Goal: Transaction & Acquisition: Obtain resource

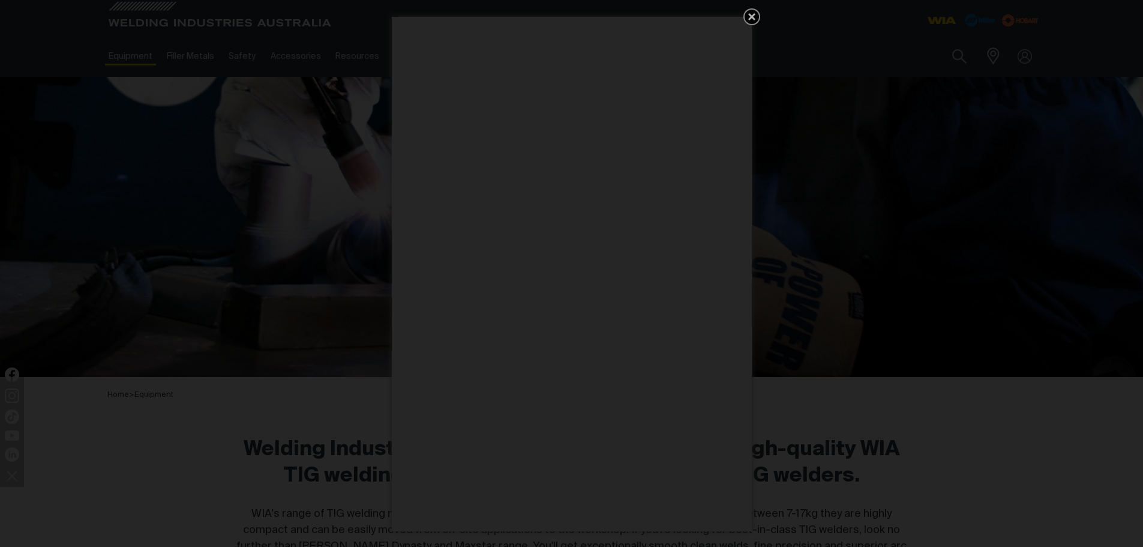
click at [752, 14] on icon "Get 5 WIA Welding Guides Free!" at bounding box center [752, 17] width 14 height 14
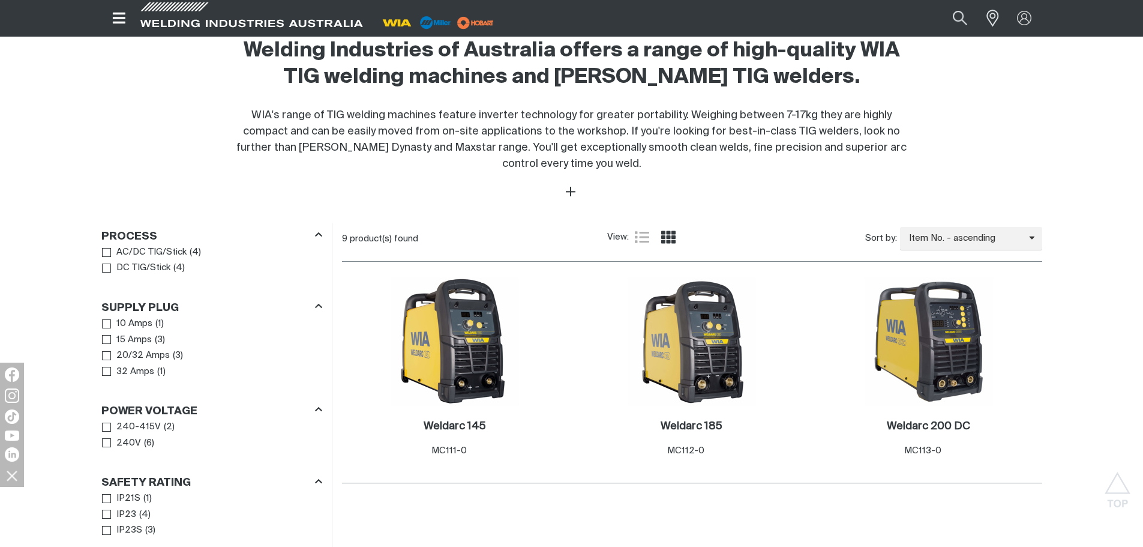
scroll to position [480, 0]
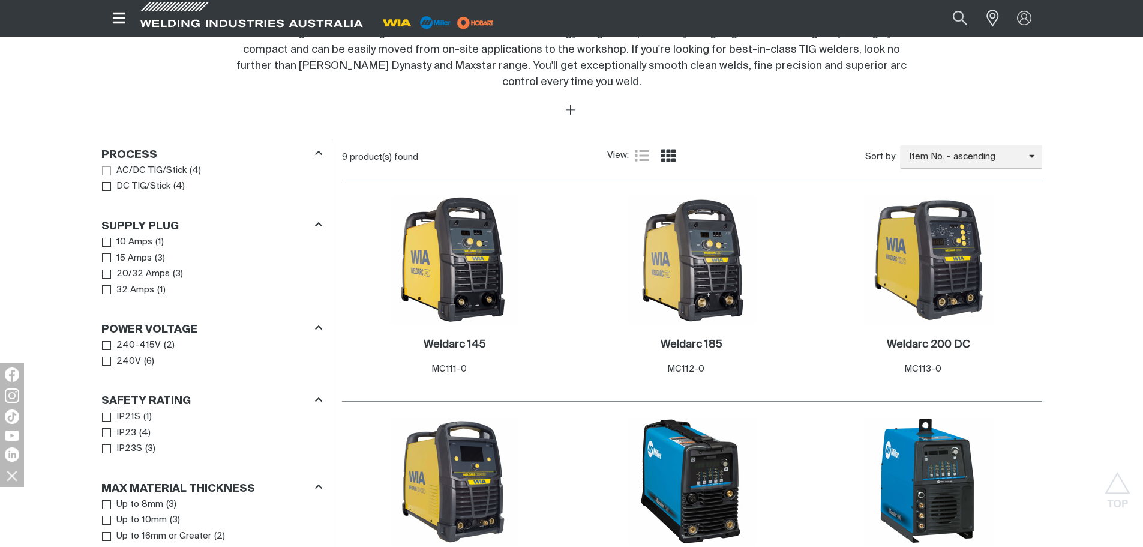
click at [110, 166] on span "Process" at bounding box center [106, 170] width 9 height 9
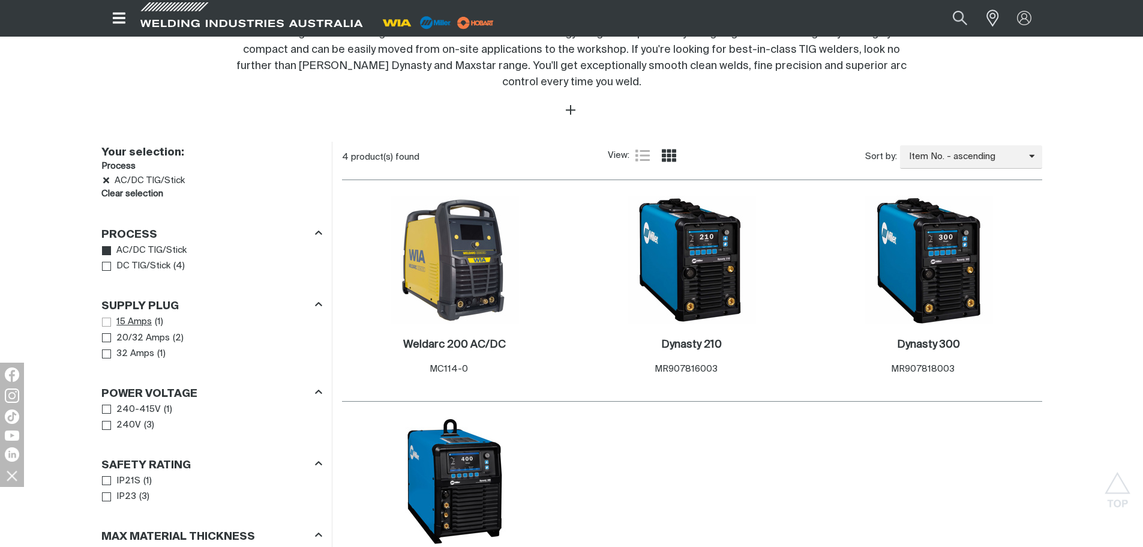
click at [106, 320] on span "Supply Plug" at bounding box center [106, 321] width 9 height 9
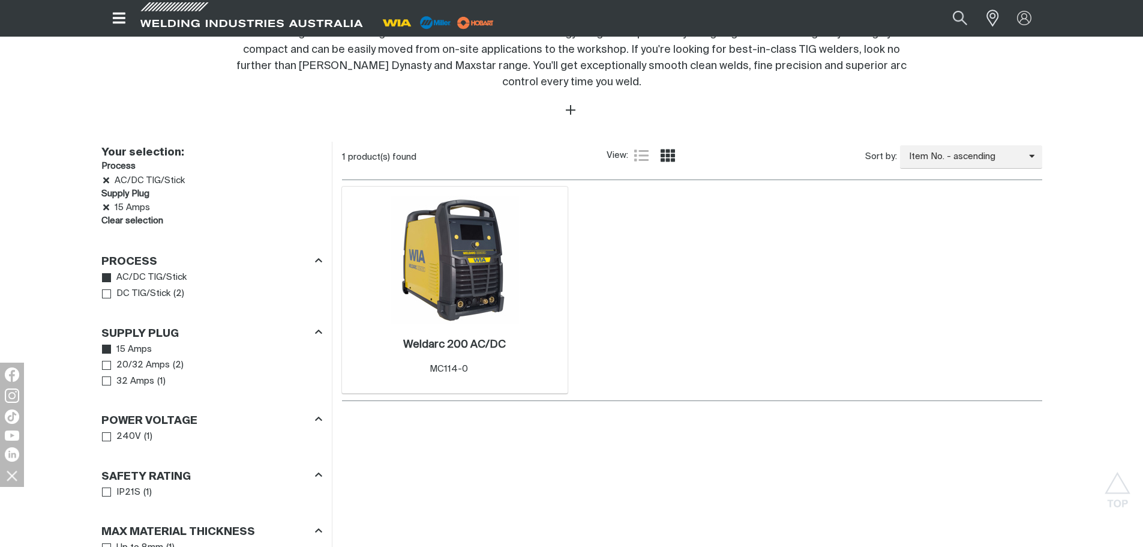
click at [440, 305] on img at bounding box center [455, 260] width 128 height 128
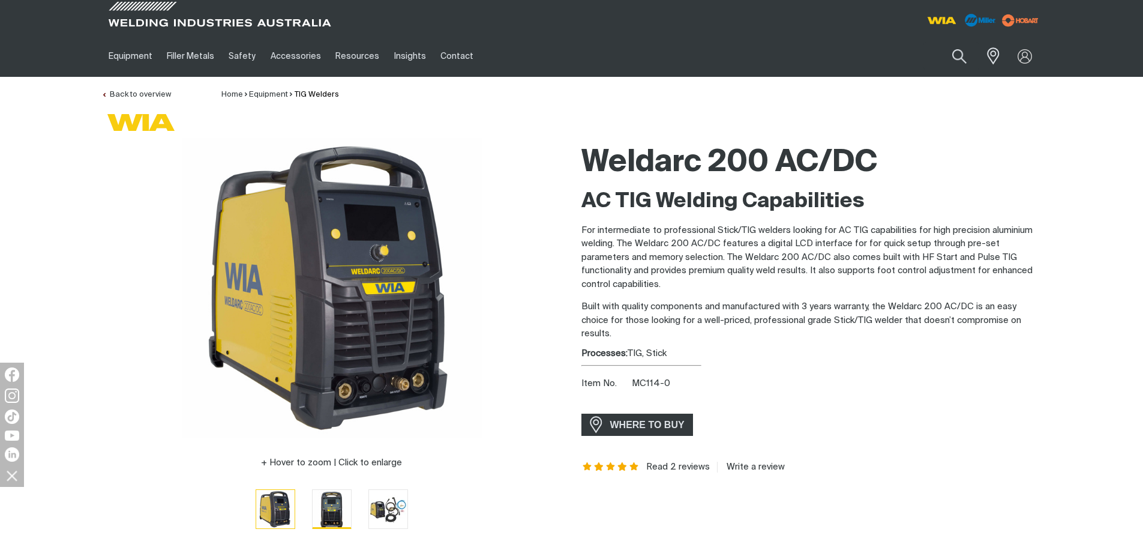
click at [340, 507] on img "Go to slide 2" at bounding box center [332, 509] width 38 height 38
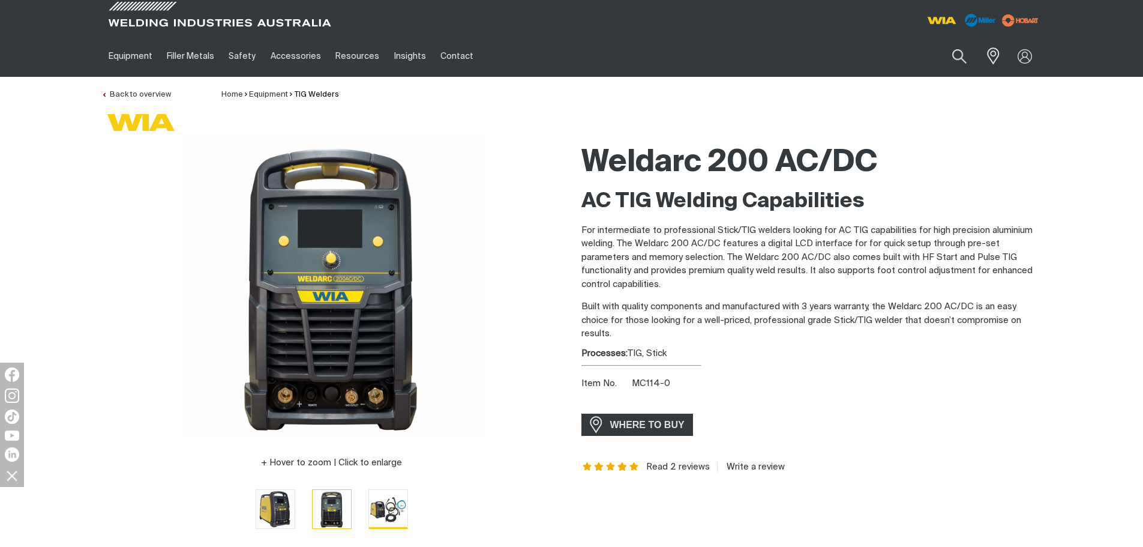
click at [392, 508] on img "Go to slide 3" at bounding box center [388, 509] width 38 height 38
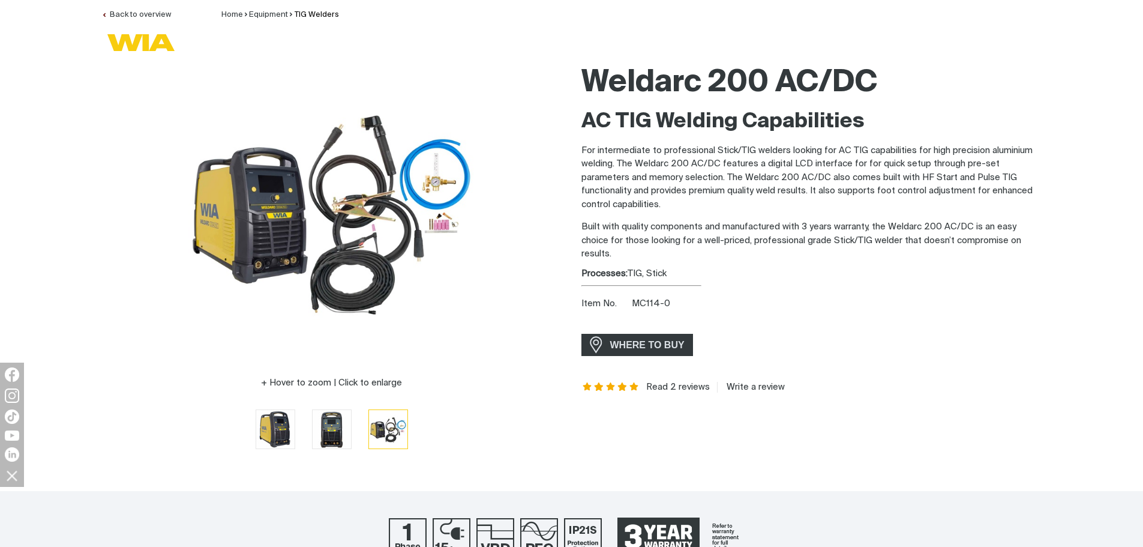
scroll to position [240, 0]
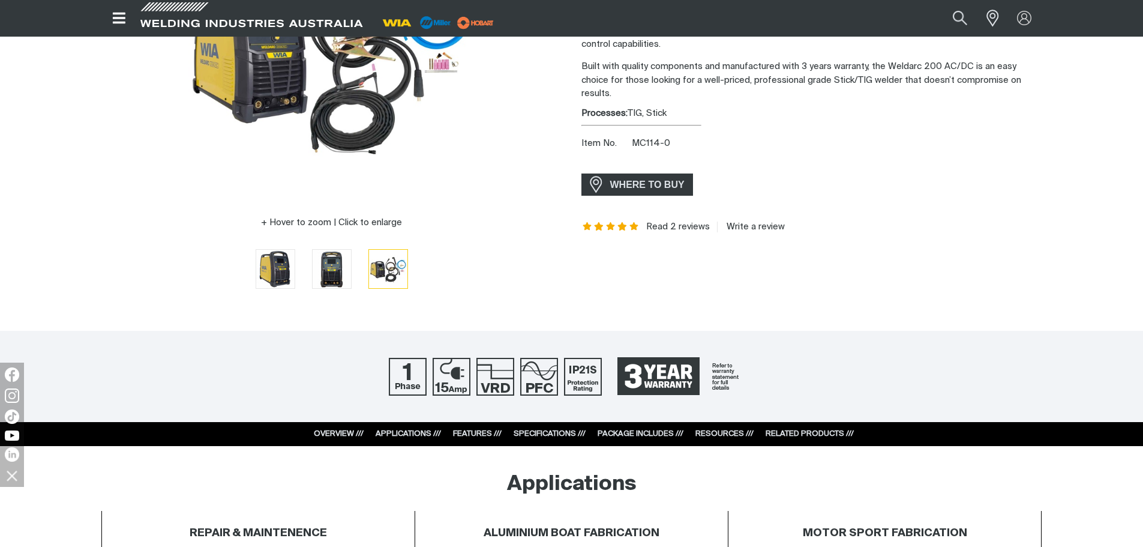
click at [477, 432] on link "FEATURES ///" at bounding box center [477, 434] width 49 height 8
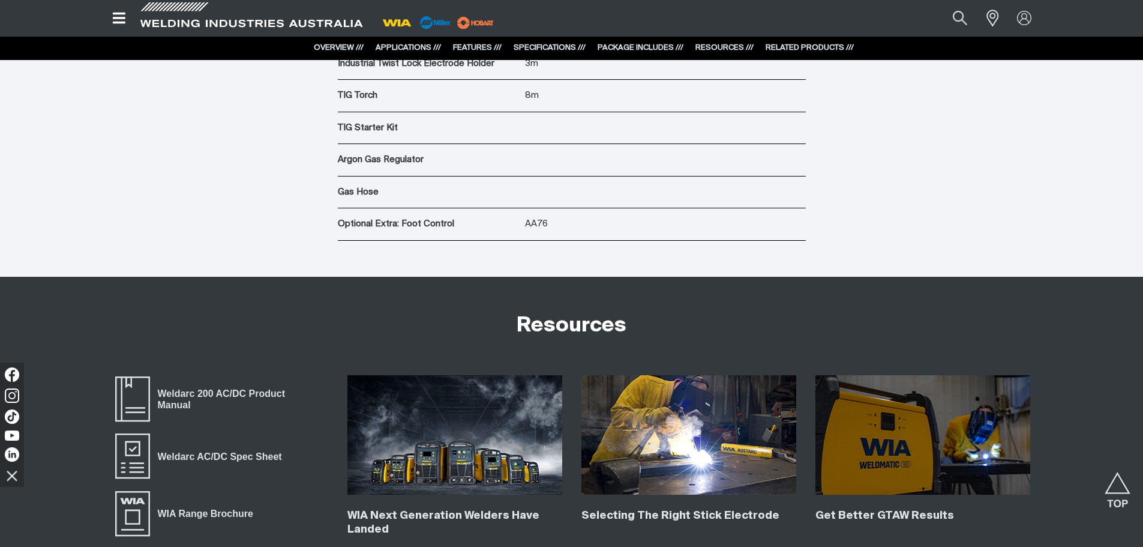
scroll to position [4933, 0]
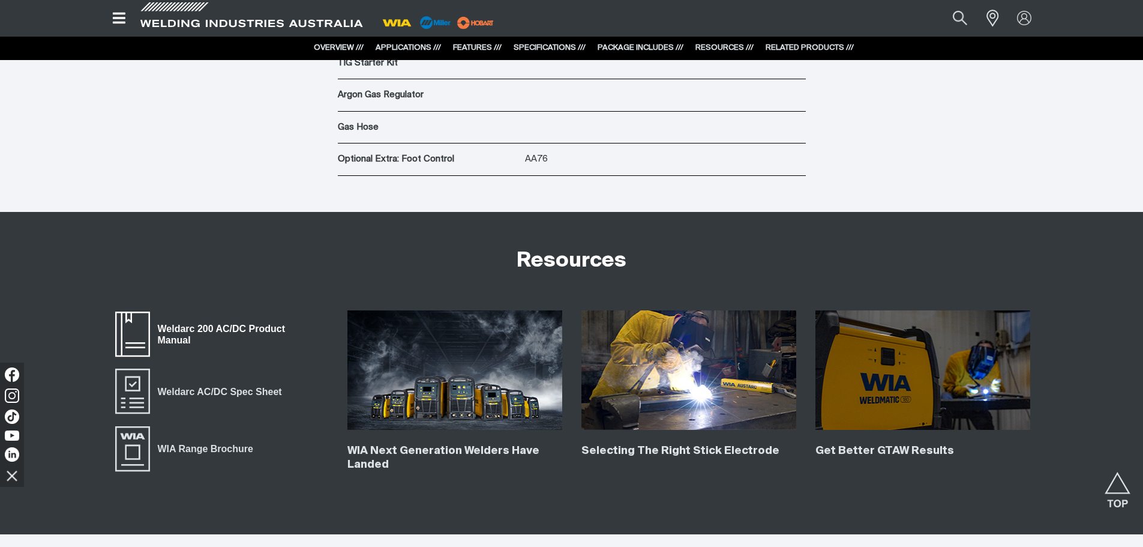
click at [197, 333] on span "Weldarc 200 AC/DC Product Manual" at bounding box center [239, 334] width 178 height 27
